Goal: Information Seeking & Learning: Find specific fact

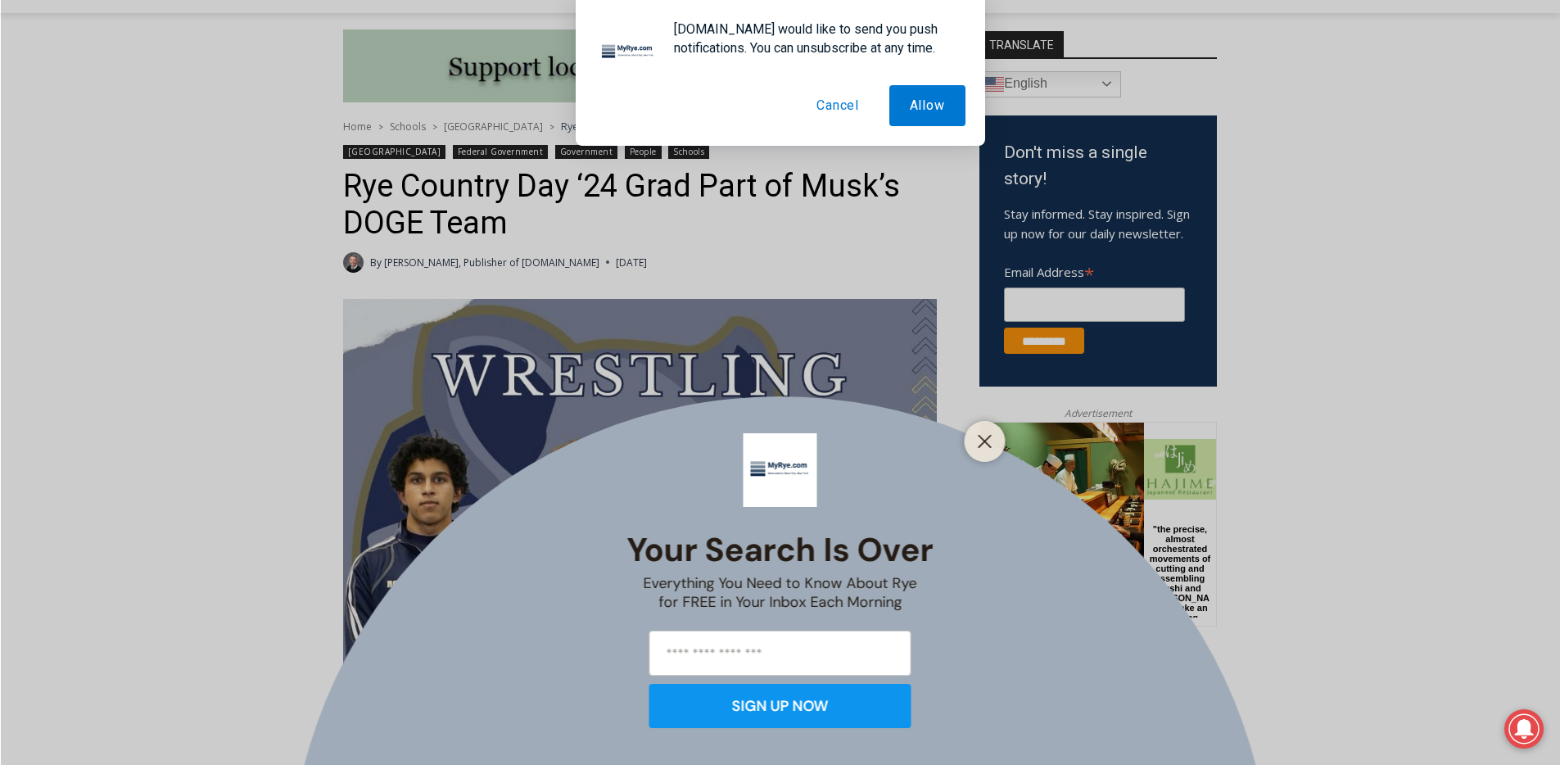
scroll to position [373, 0]
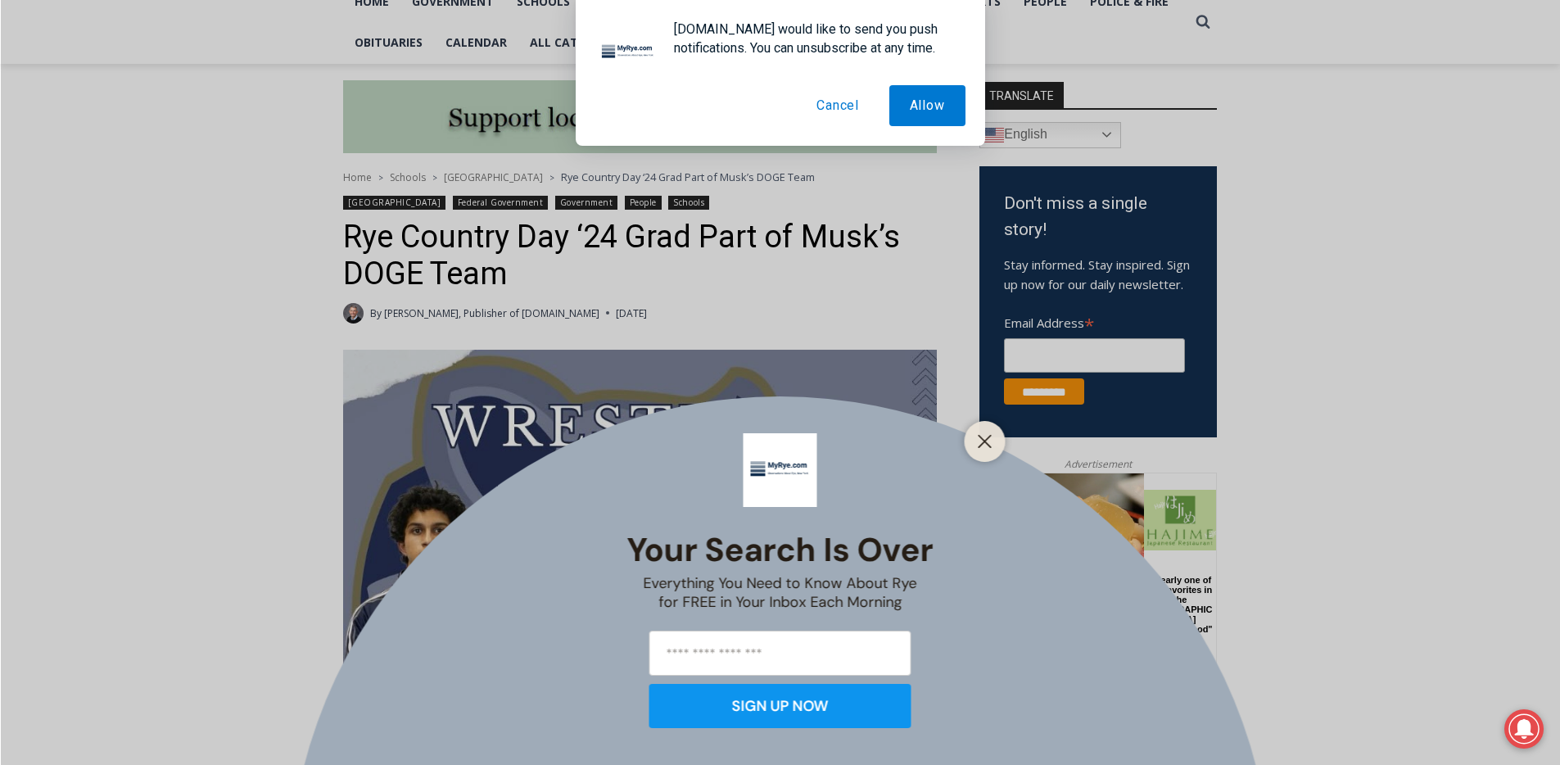
click at [981, 459] on div at bounding box center [985, 441] width 41 height 41
click at [984, 450] on button "Close" at bounding box center [985, 441] width 23 height 23
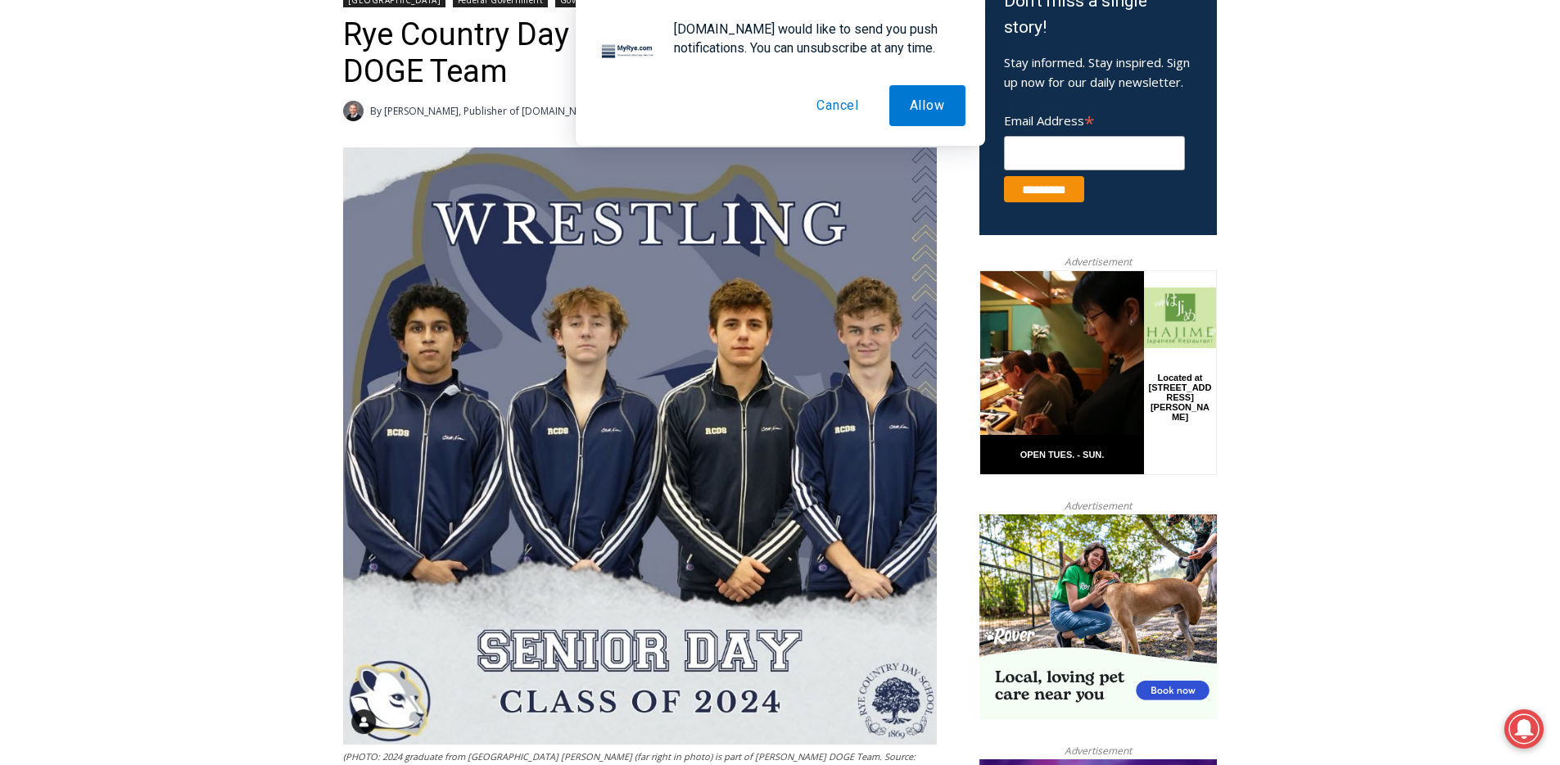
scroll to position [924, 0]
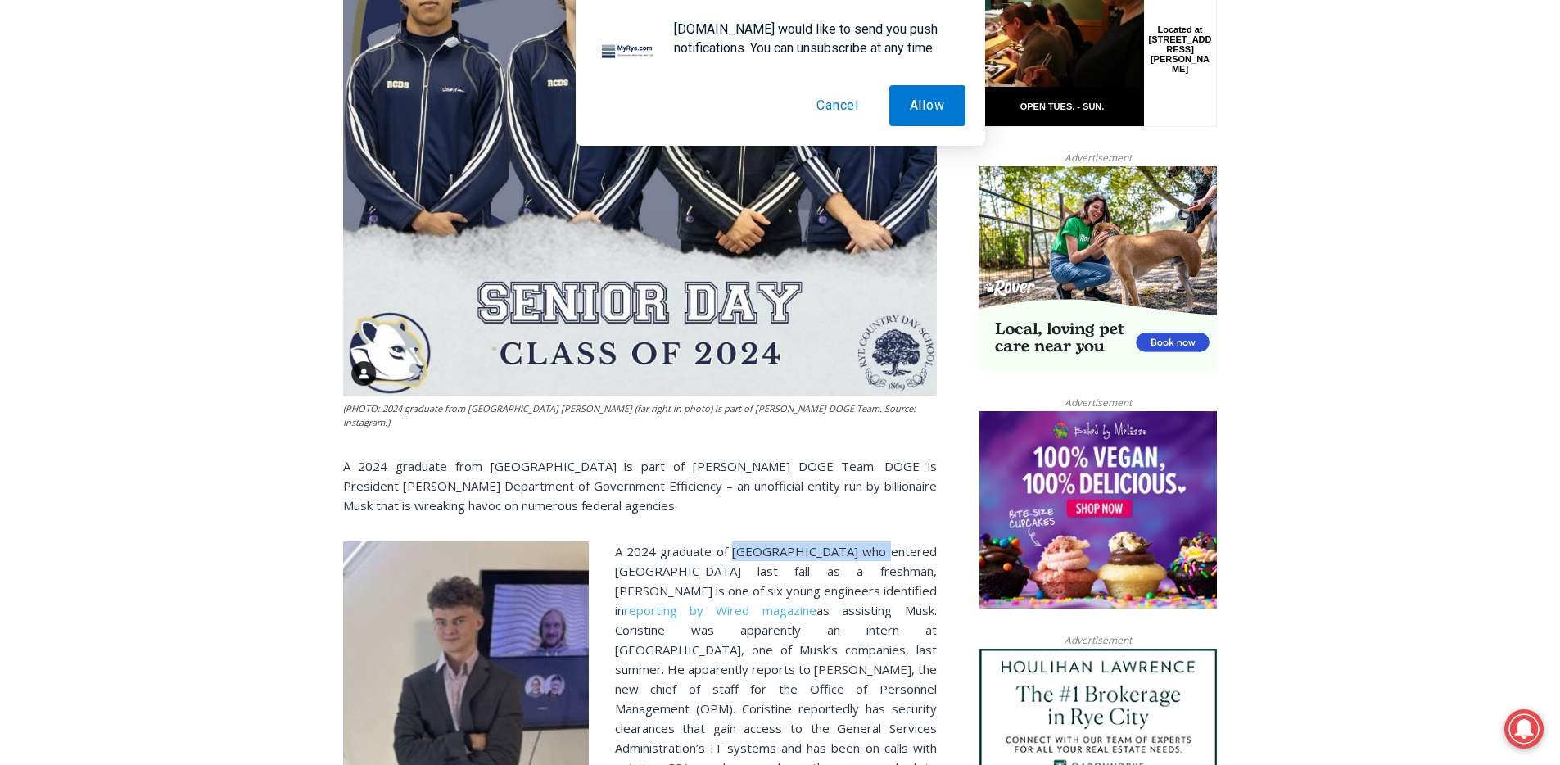
drag, startPoint x: 904, startPoint y: 551, endPoint x: 751, endPoint y: 552, distance: 153.1
click at [751, 552] on span "A 2024 graduate of [GEOGRAPHIC_DATA] who entered [GEOGRAPHIC_DATA] last fall as…" at bounding box center [776, 580] width 322 height 75
copy span "[GEOGRAPHIC_DATA]"
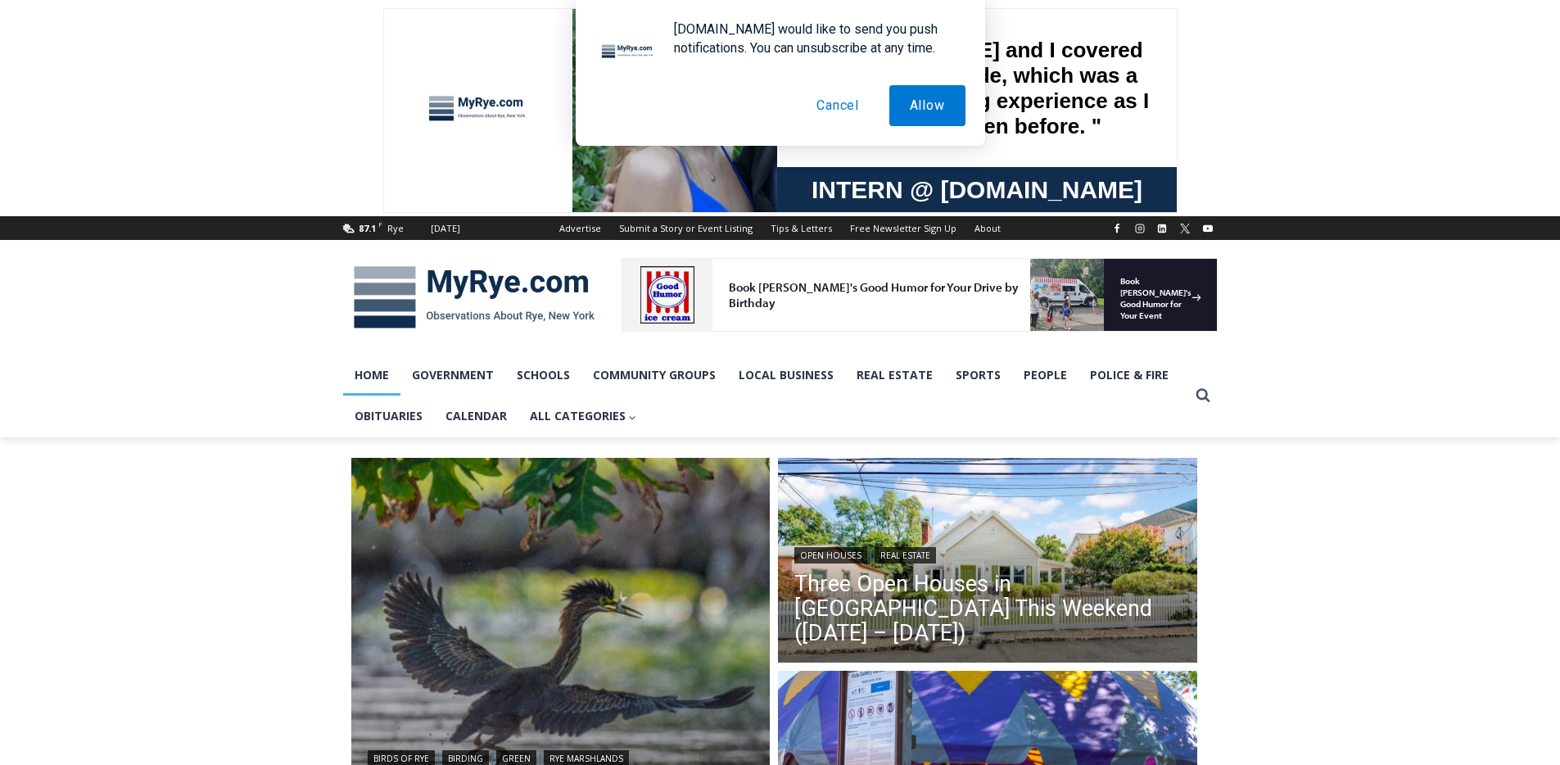
click at [561, 378] on link "Schools" at bounding box center [543, 375] width 76 height 41
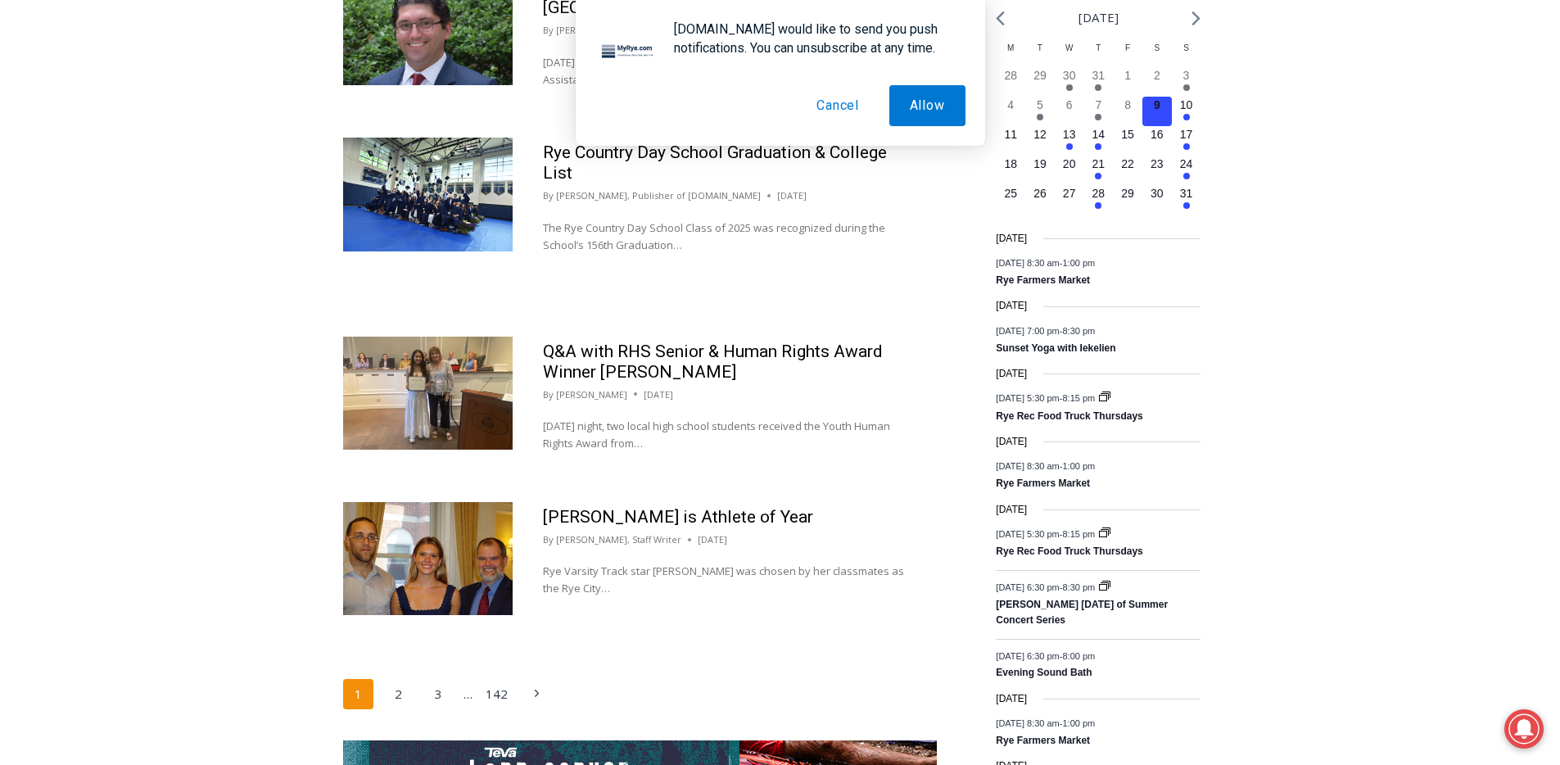
scroll to position [2435, 0]
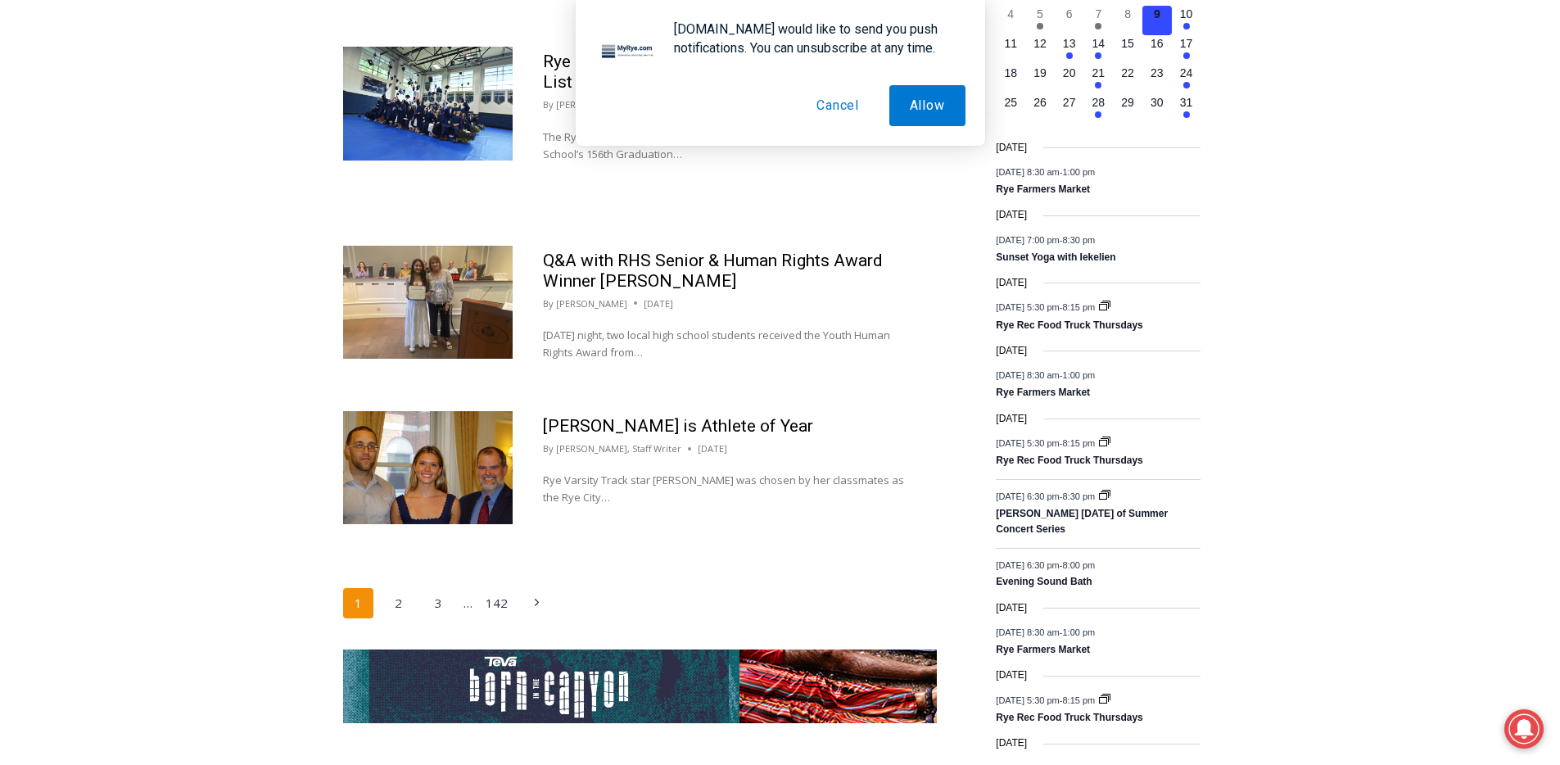
click at [440, 457] on img at bounding box center [428, 467] width 170 height 113
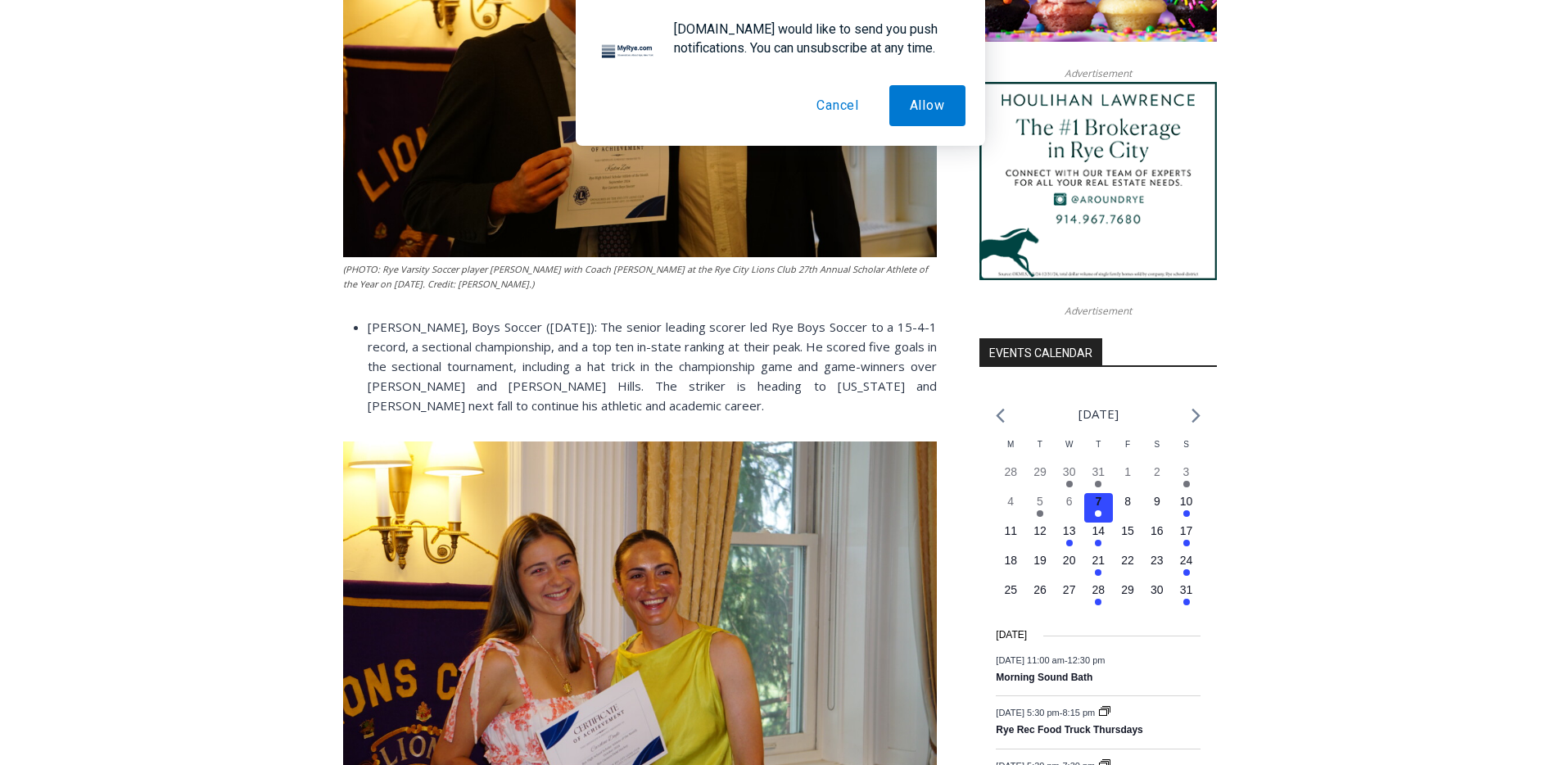
scroll to position [1774, 0]
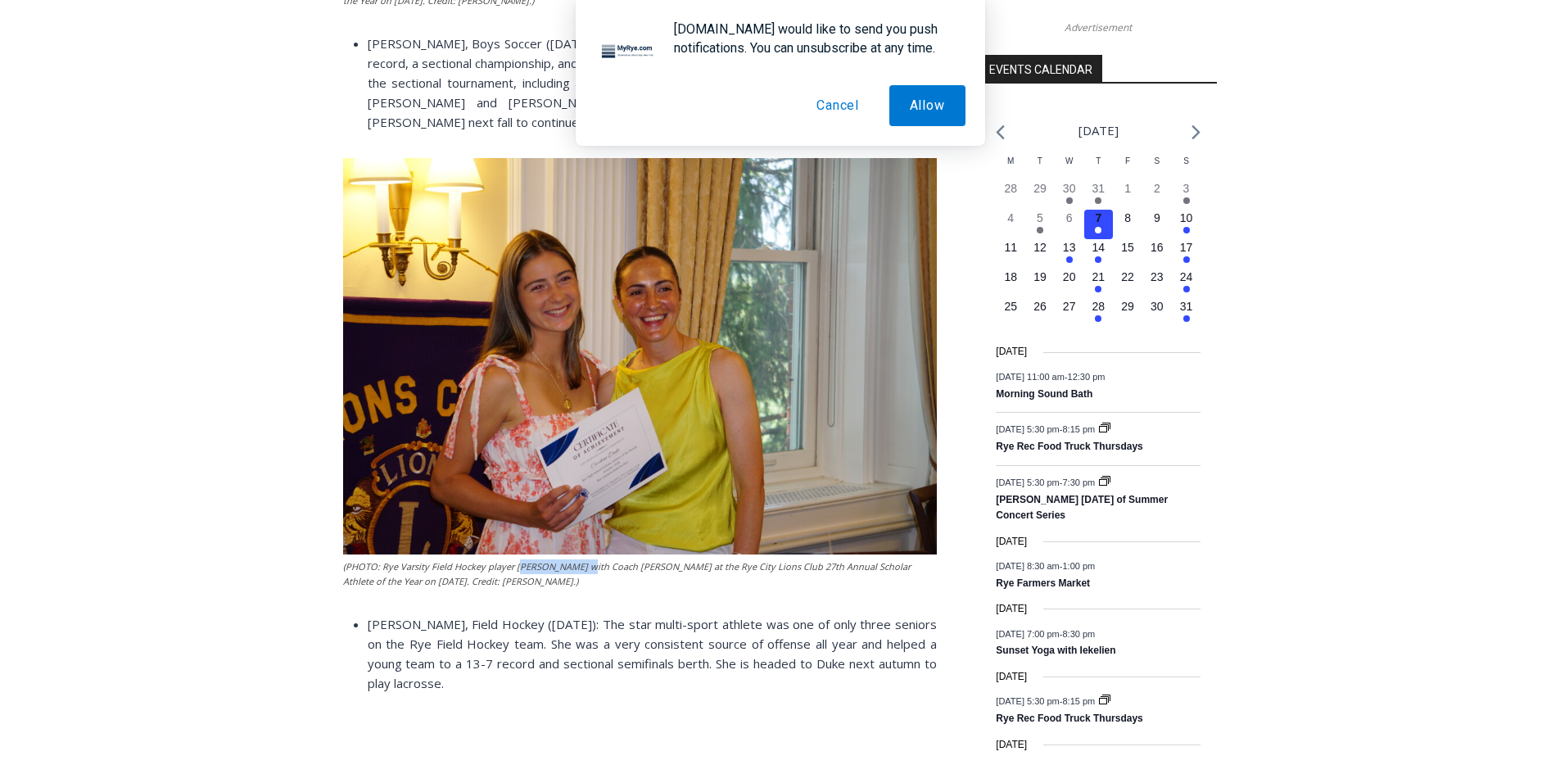
drag, startPoint x: 577, startPoint y: 566, endPoint x: 516, endPoint y: 566, distance: 60.6
click at [516, 566] on figcaption "(PHOTO: Rye Varsity Field Hockey player Caroline Doyle with Coach Theresa Jelal…" at bounding box center [640, 573] width 594 height 29
copy figcaption "aroline Doyle"
copy figcaption "Caroline Doyle"
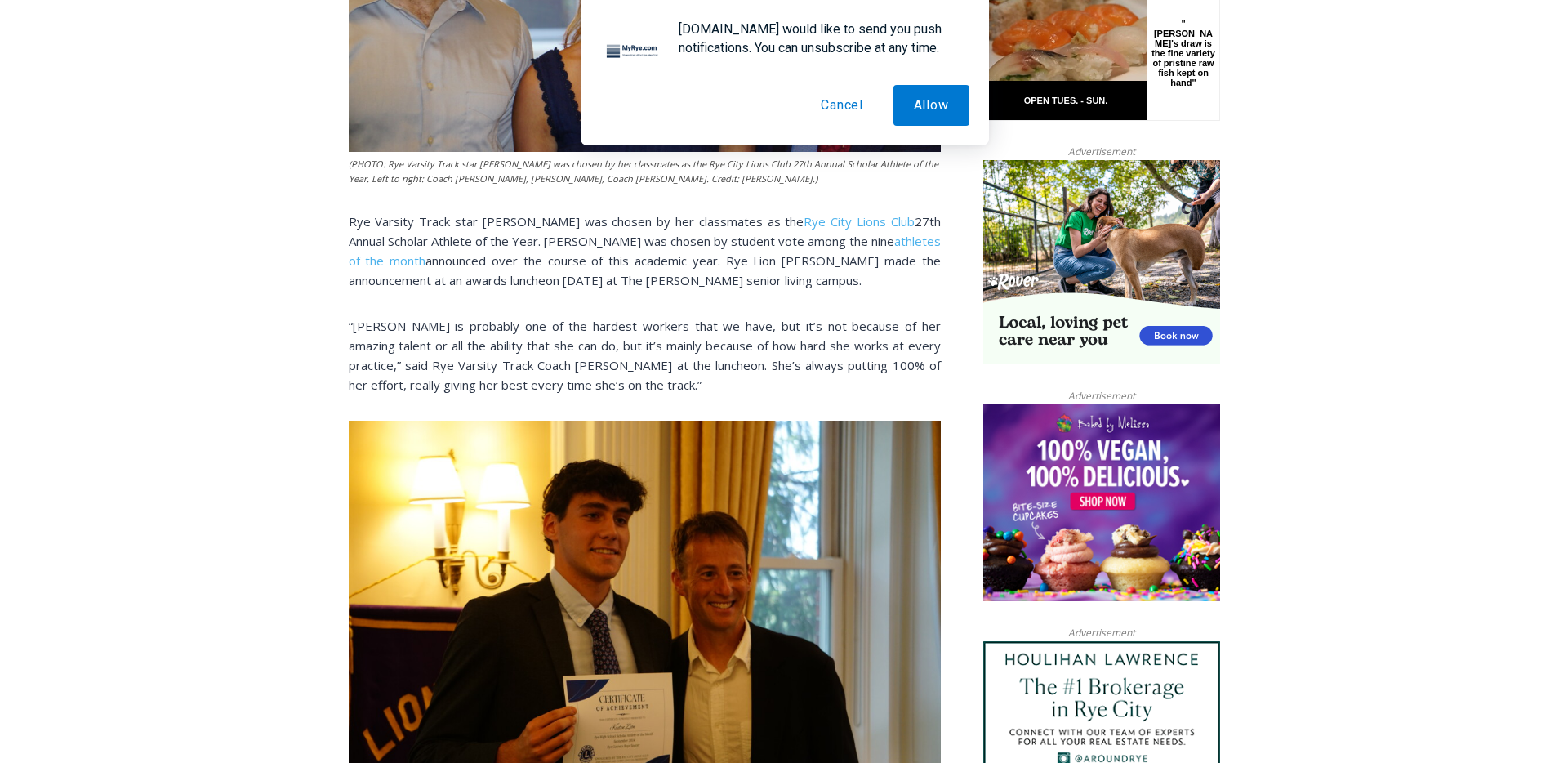
scroll to position [0, 0]
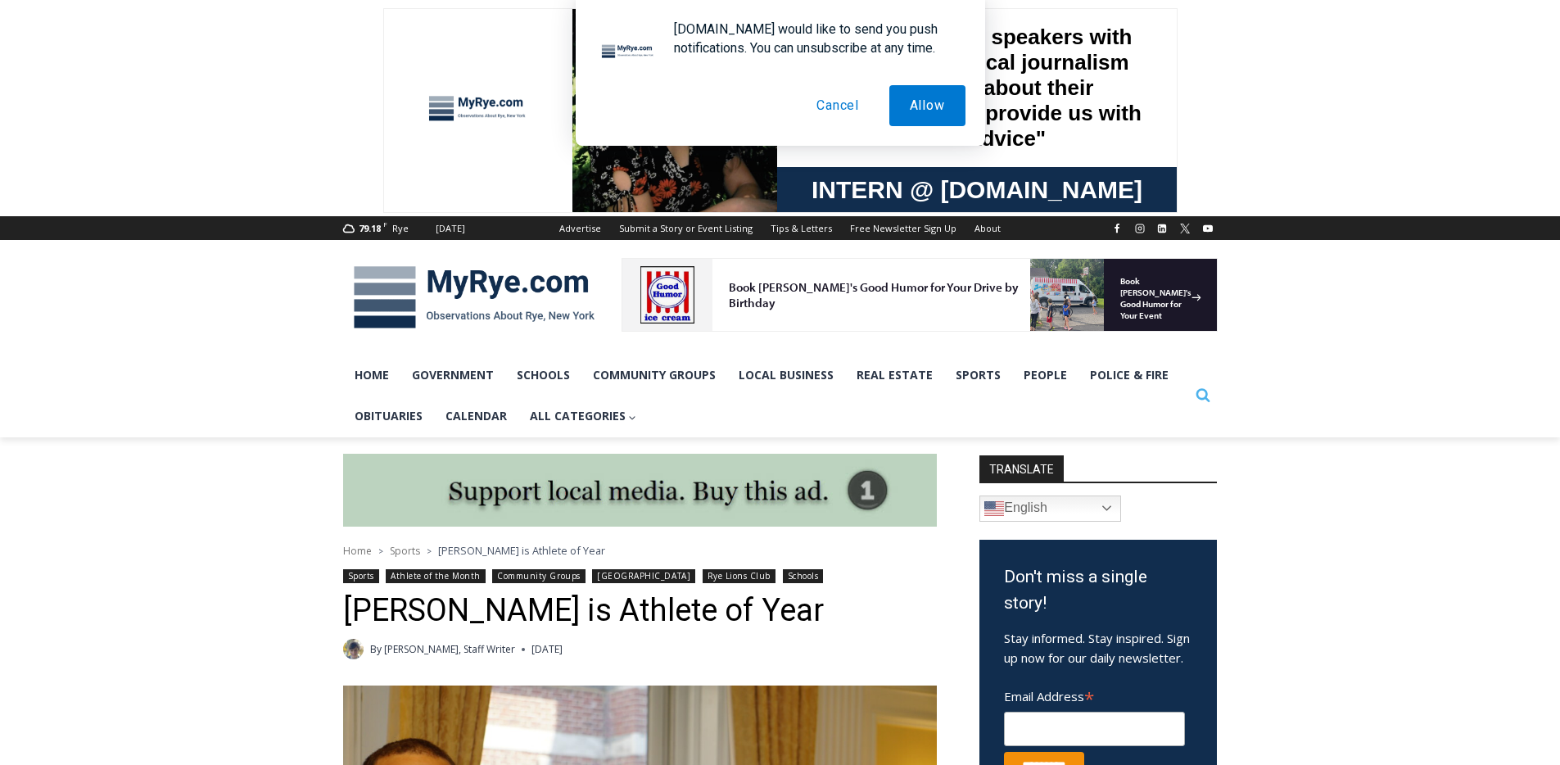
click at [1205, 396] on icon "Search" at bounding box center [1203, 394] width 15 height 15
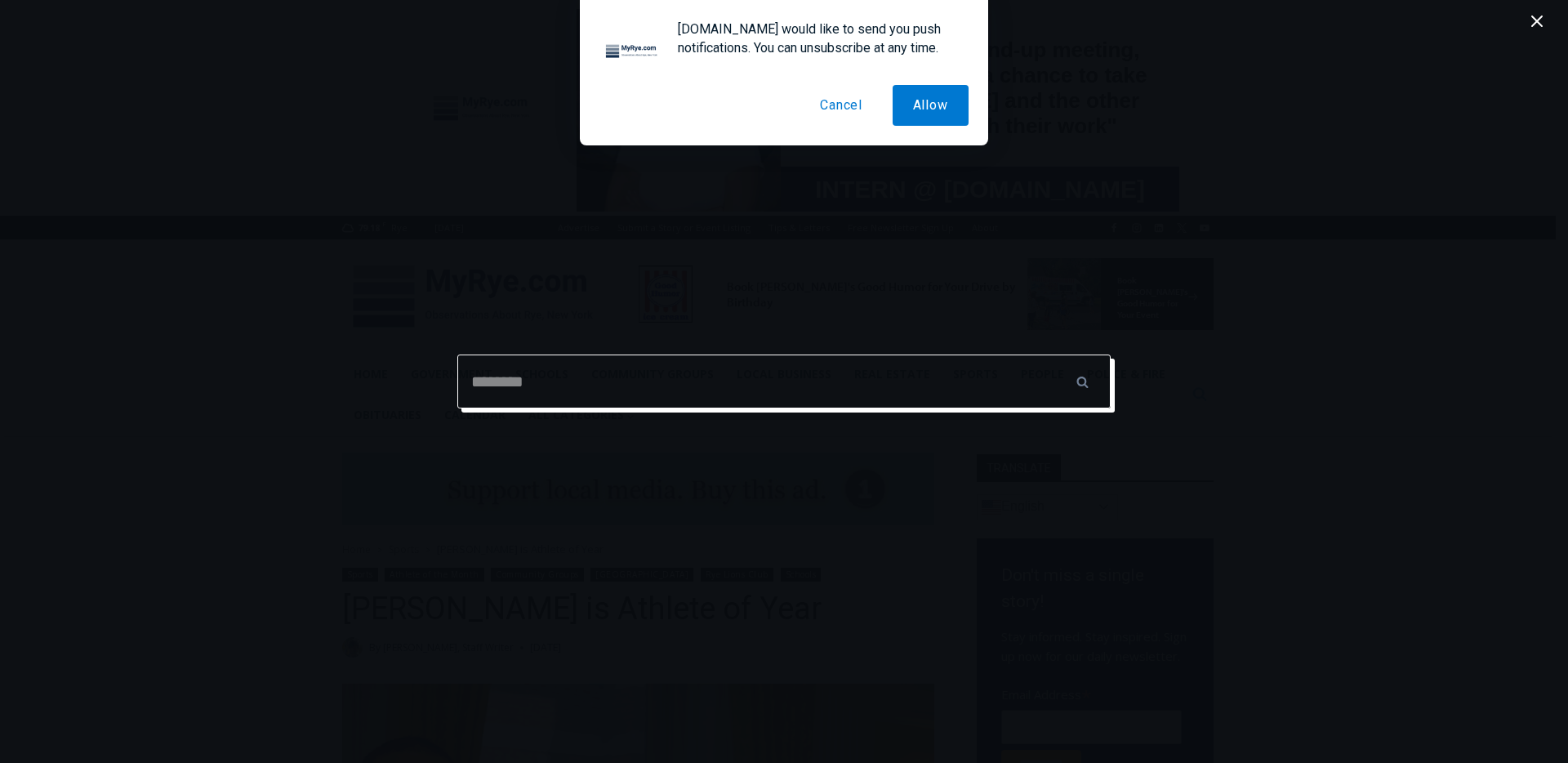
paste input "**********"
type input "**********"
click at [1053, 354] on input "******" at bounding box center [1081, 381] width 57 height 54
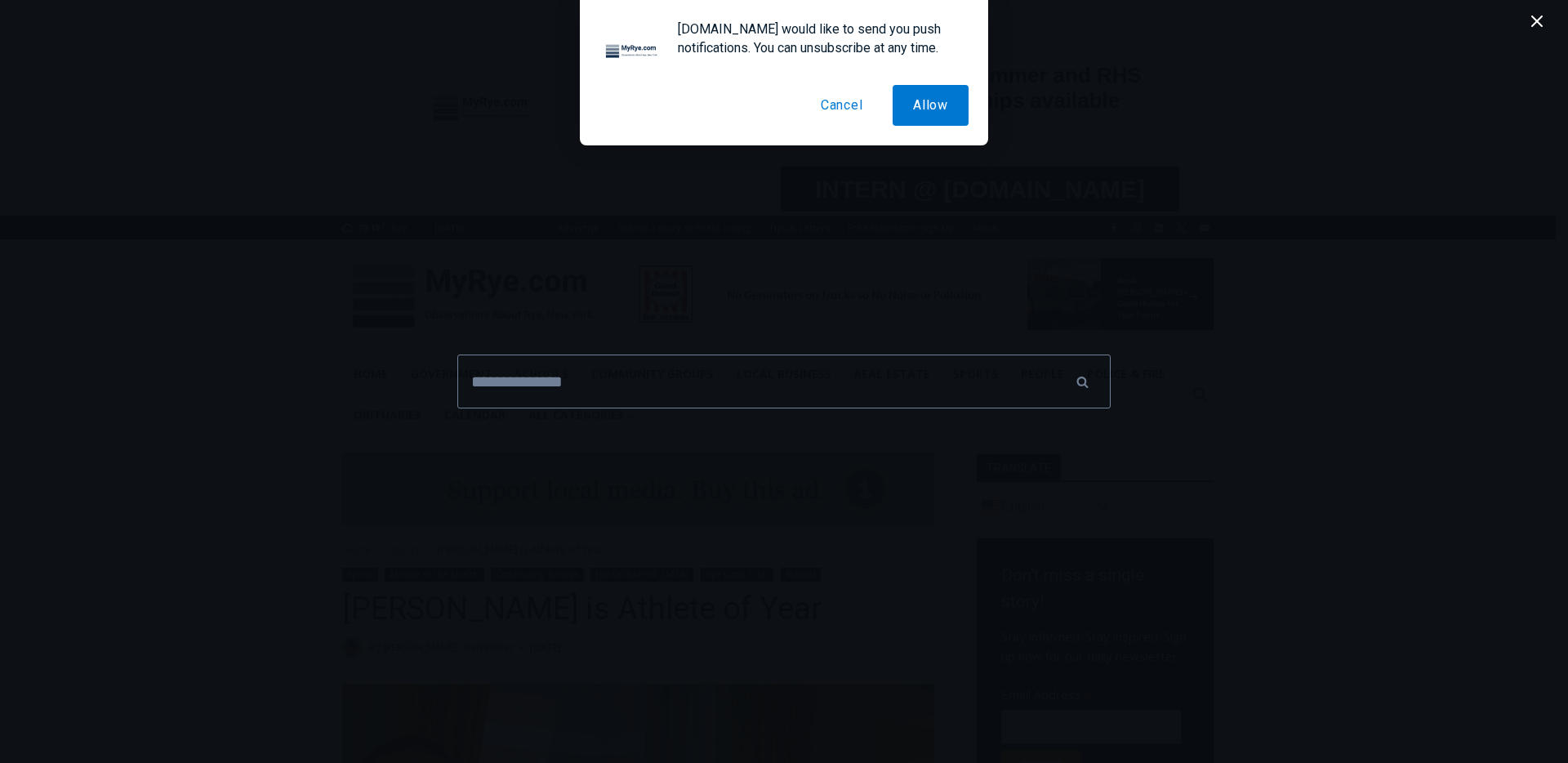
click at [847, 111] on button "Cancel" at bounding box center [843, 105] width 84 height 41
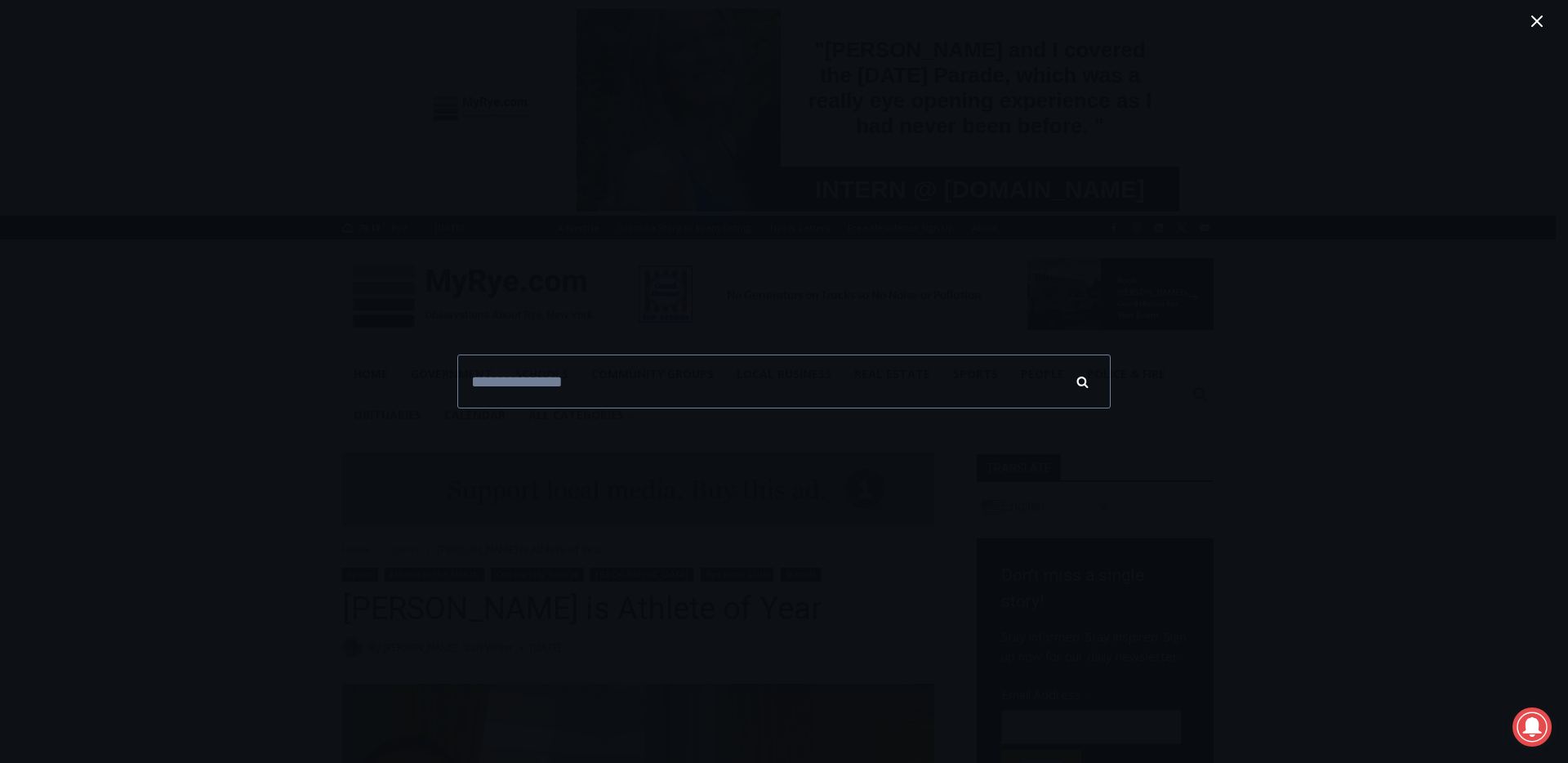
click at [1089, 384] on input "******" at bounding box center [1081, 381] width 57 height 54
